Goal: Find specific page/section: Find specific page/section

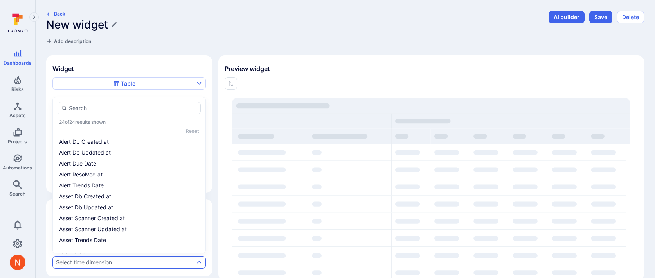
scroll to position [57, 0]
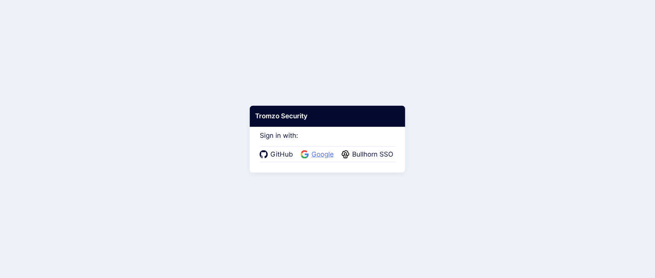
click at [316, 150] on span "Google" at bounding box center [322, 155] width 27 height 10
